Goal: Task Accomplishment & Management: Complete application form

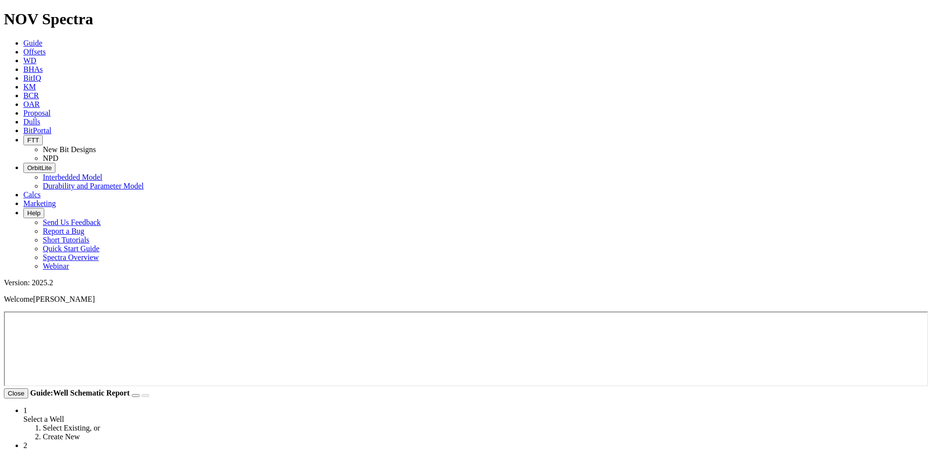
click at [23, 39] on icon at bounding box center [23, 43] width 0 height 8
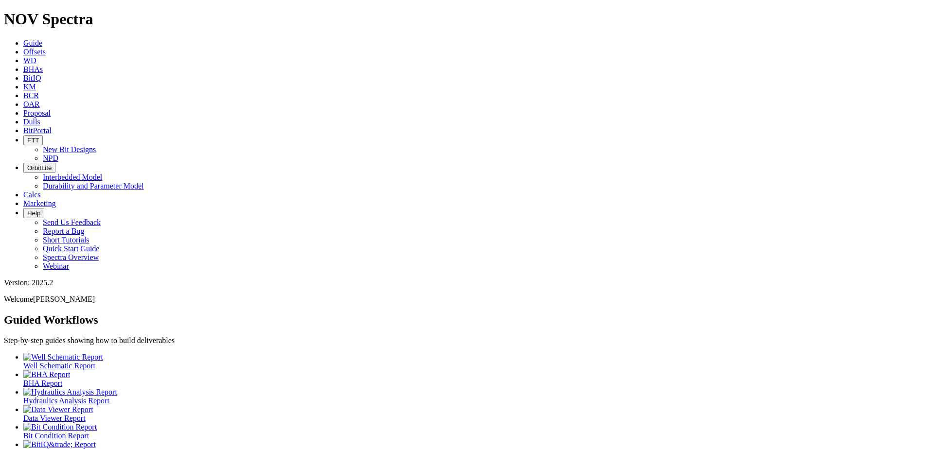
scroll to position [19, 0]
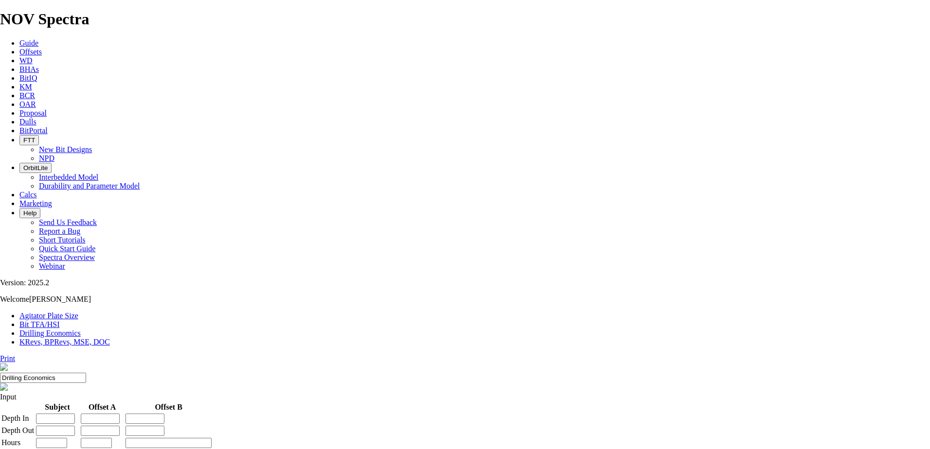
click at [19, 39] on icon at bounding box center [19, 43] width 0 height 8
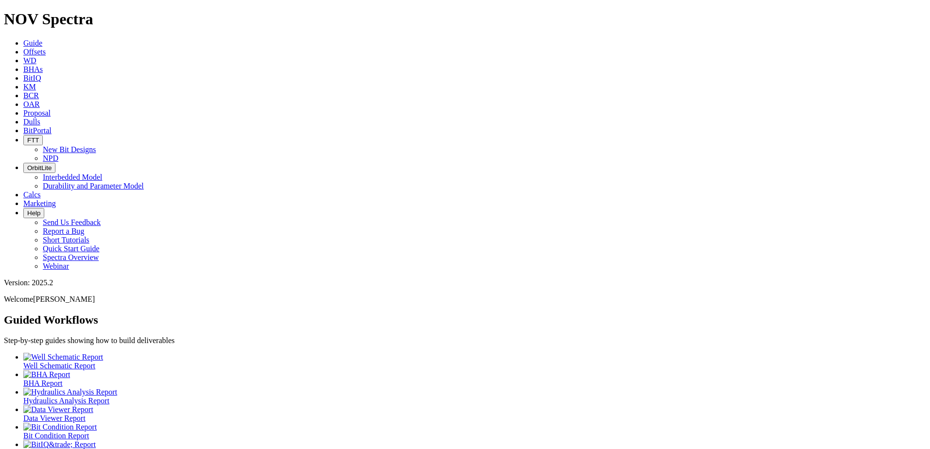
click at [136, 370] on div at bounding box center [474, 374] width 902 height 9
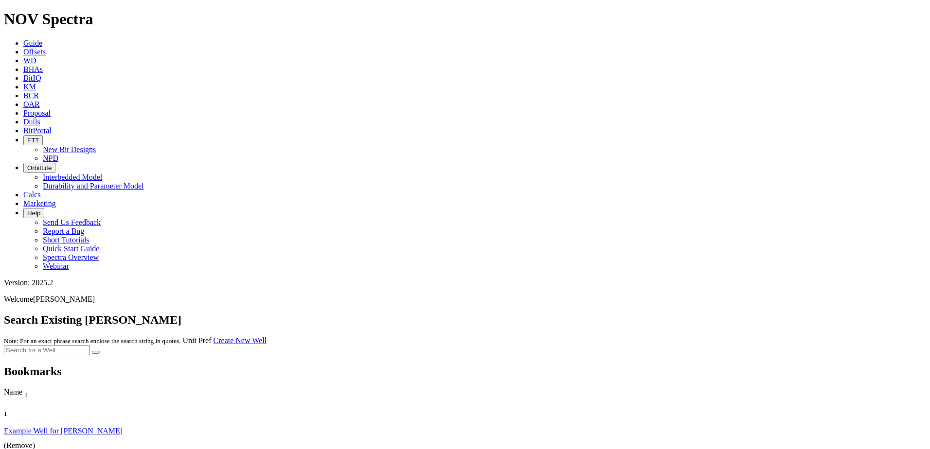
click at [95, 427] on link "Example Well for [PERSON_NAME]" at bounding box center [63, 431] width 119 height 8
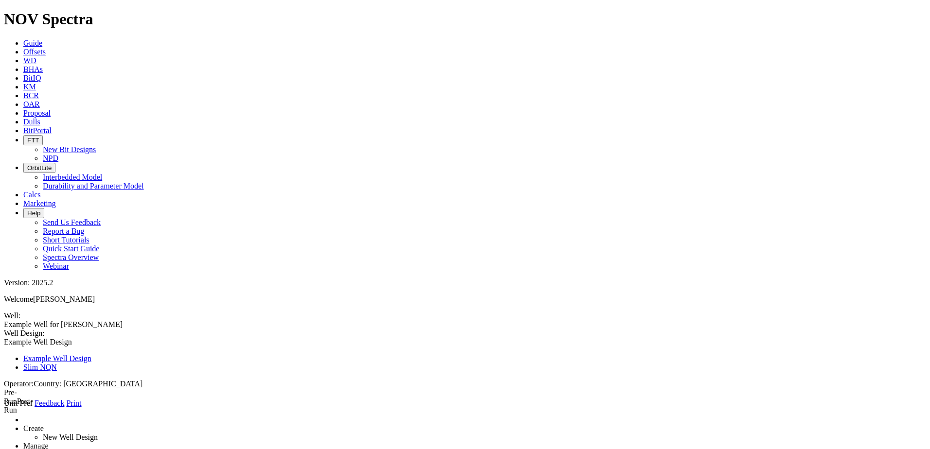
click at [42, 39] on span "Guide" at bounding box center [32, 43] width 19 height 8
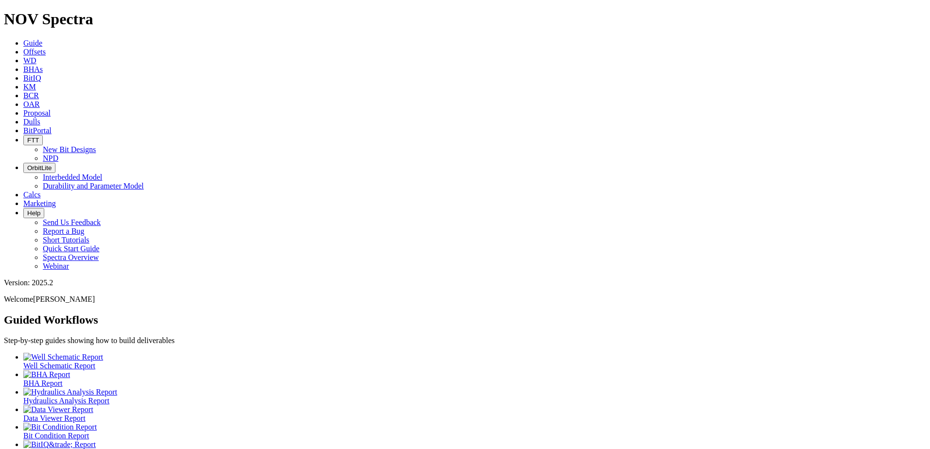
click at [58, 353] on div at bounding box center [474, 357] width 902 height 9
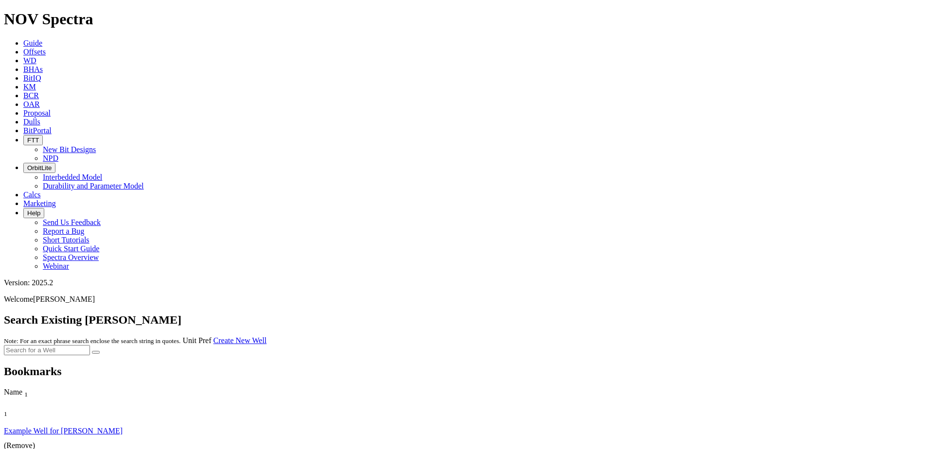
click at [266, 336] on link "Create New Well" at bounding box center [239, 340] width 53 height 8
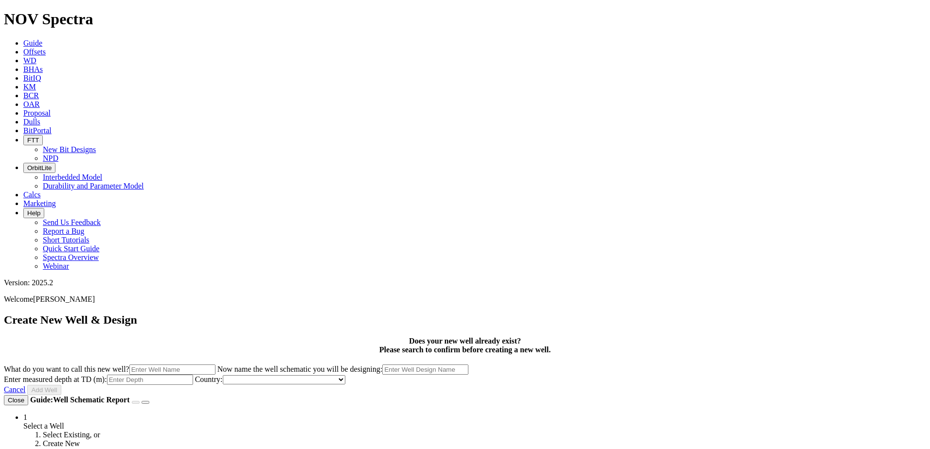
click at [215, 365] on input "What do you want to call this new well?" at bounding box center [172, 370] width 86 height 10
drag, startPoint x: 577, startPoint y: 146, endPoint x: 563, endPoint y: 223, distance: 77.6
type input "NQN.YPF."
